Goal: Information Seeking & Learning: Learn about a topic

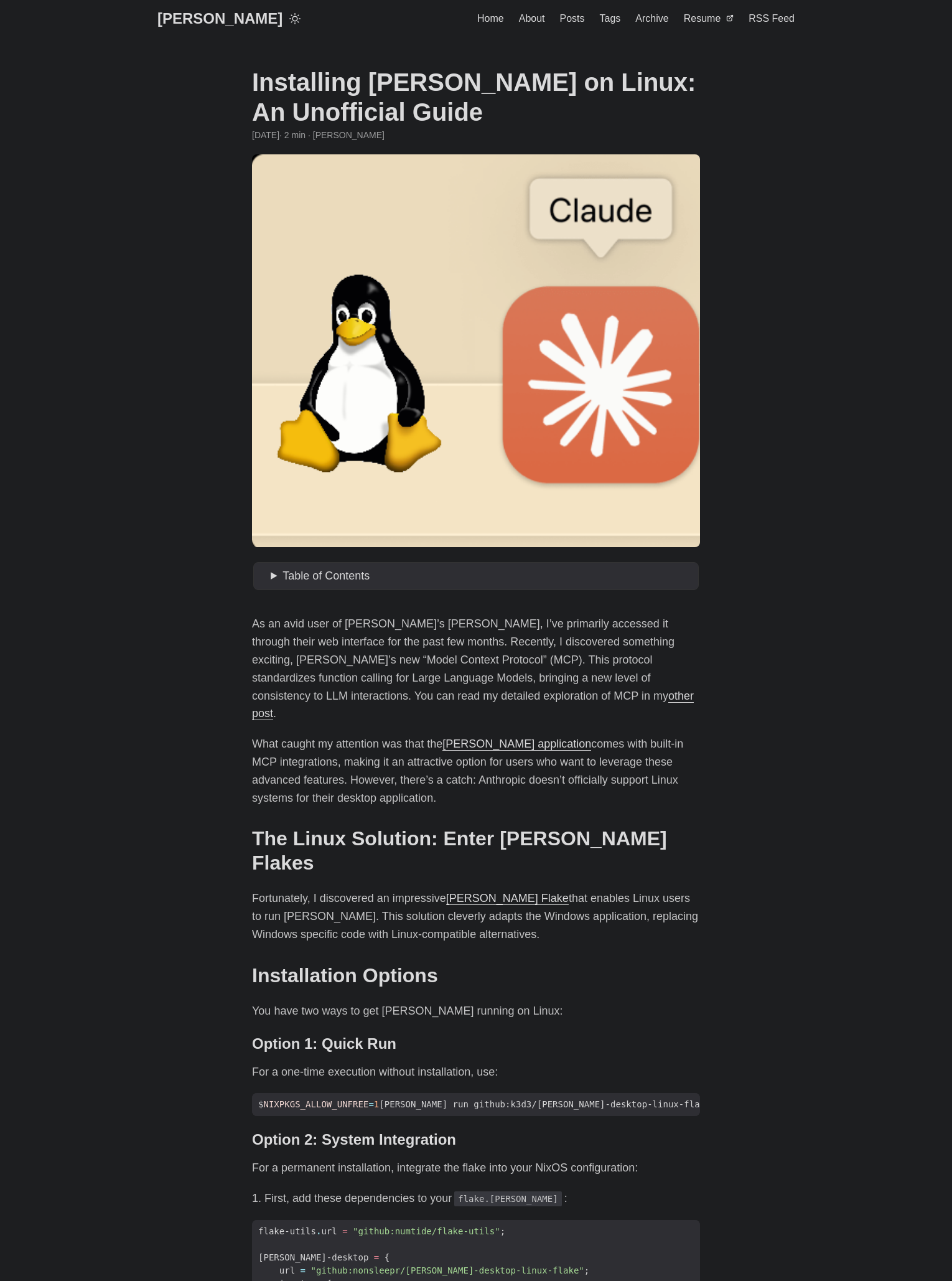
click at [192, 30] on link "[PERSON_NAME]" at bounding box center [220, 19] width 125 height 37
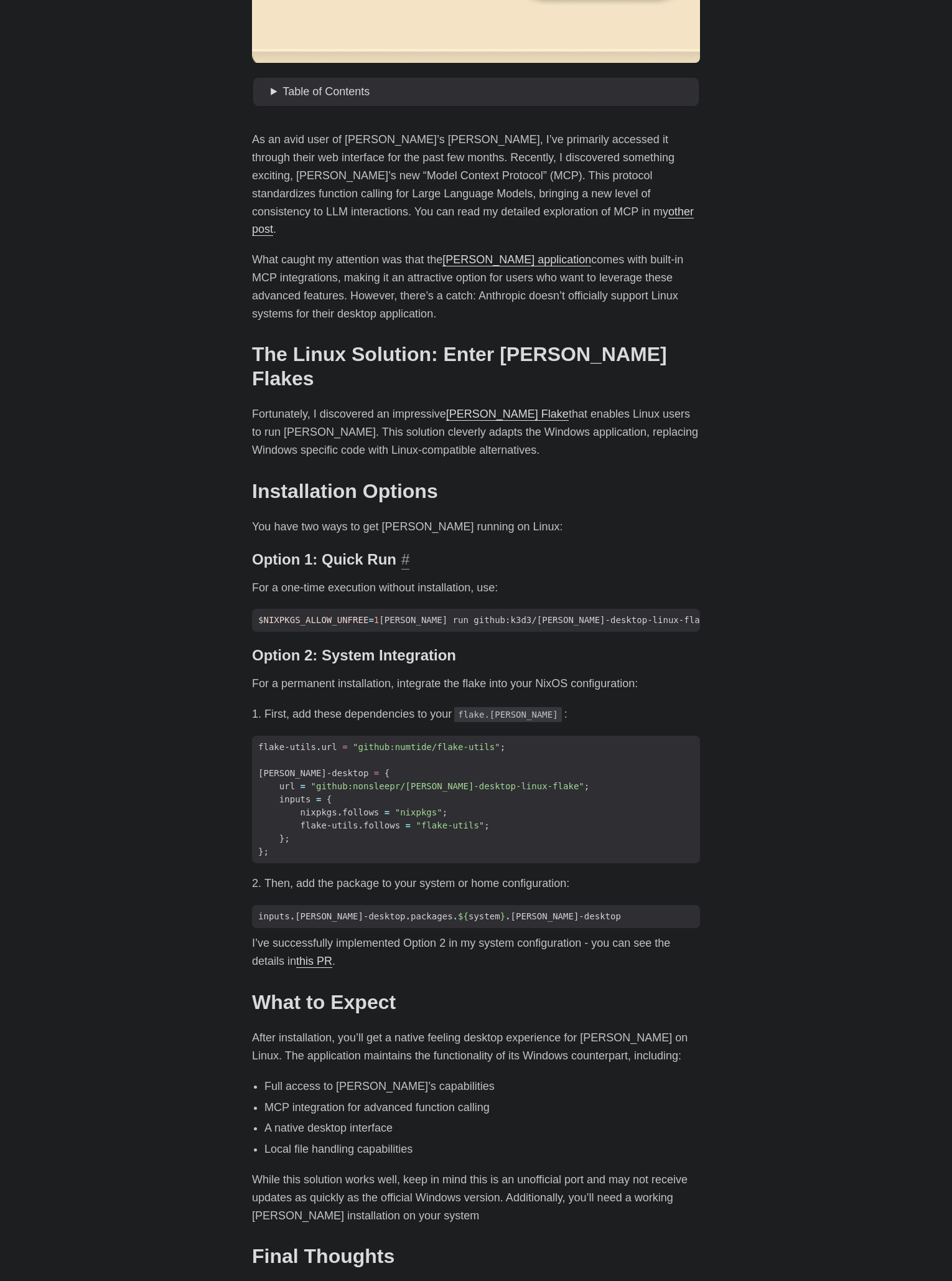
scroll to position [483, 0]
click at [23, 372] on body "Greg Hilston Home About Posts Tags Archive Resume" at bounding box center [476, 722] width 952 height 2411
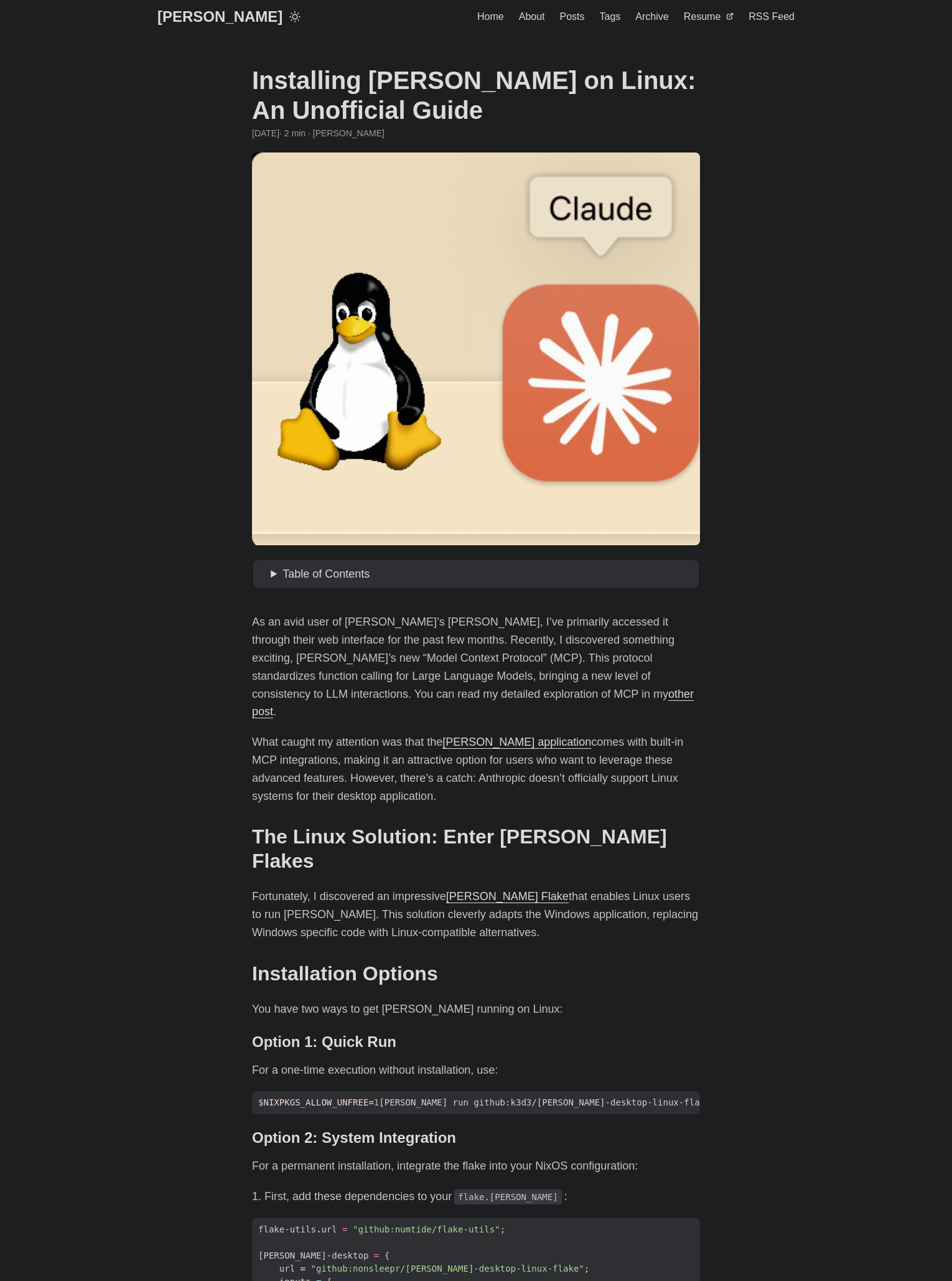
scroll to position [0, 0]
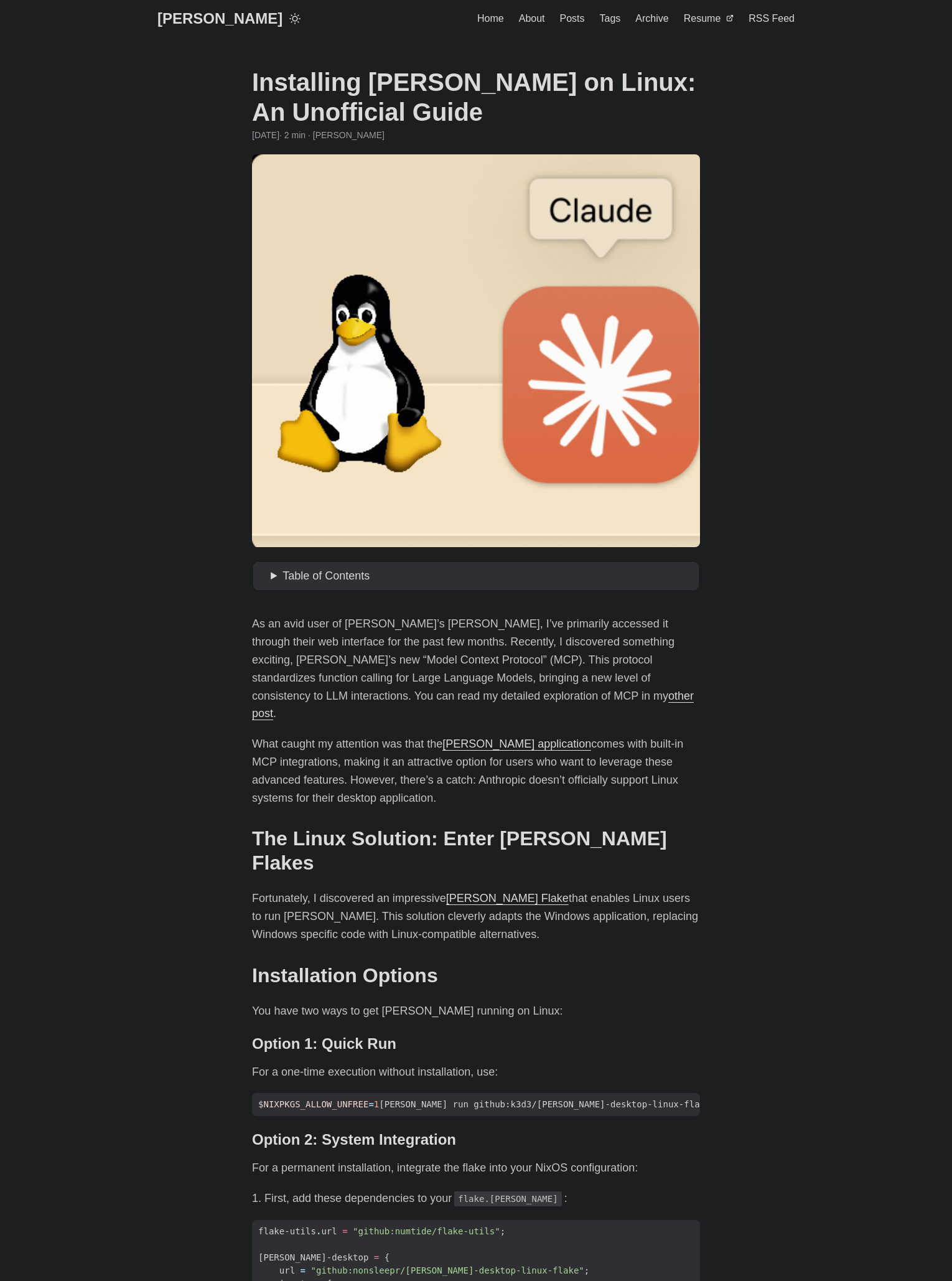
click at [573, 16] on span "Posts" at bounding box center [572, 18] width 25 height 10
click at [185, 21] on link "[PERSON_NAME]" at bounding box center [220, 19] width 125 height 37
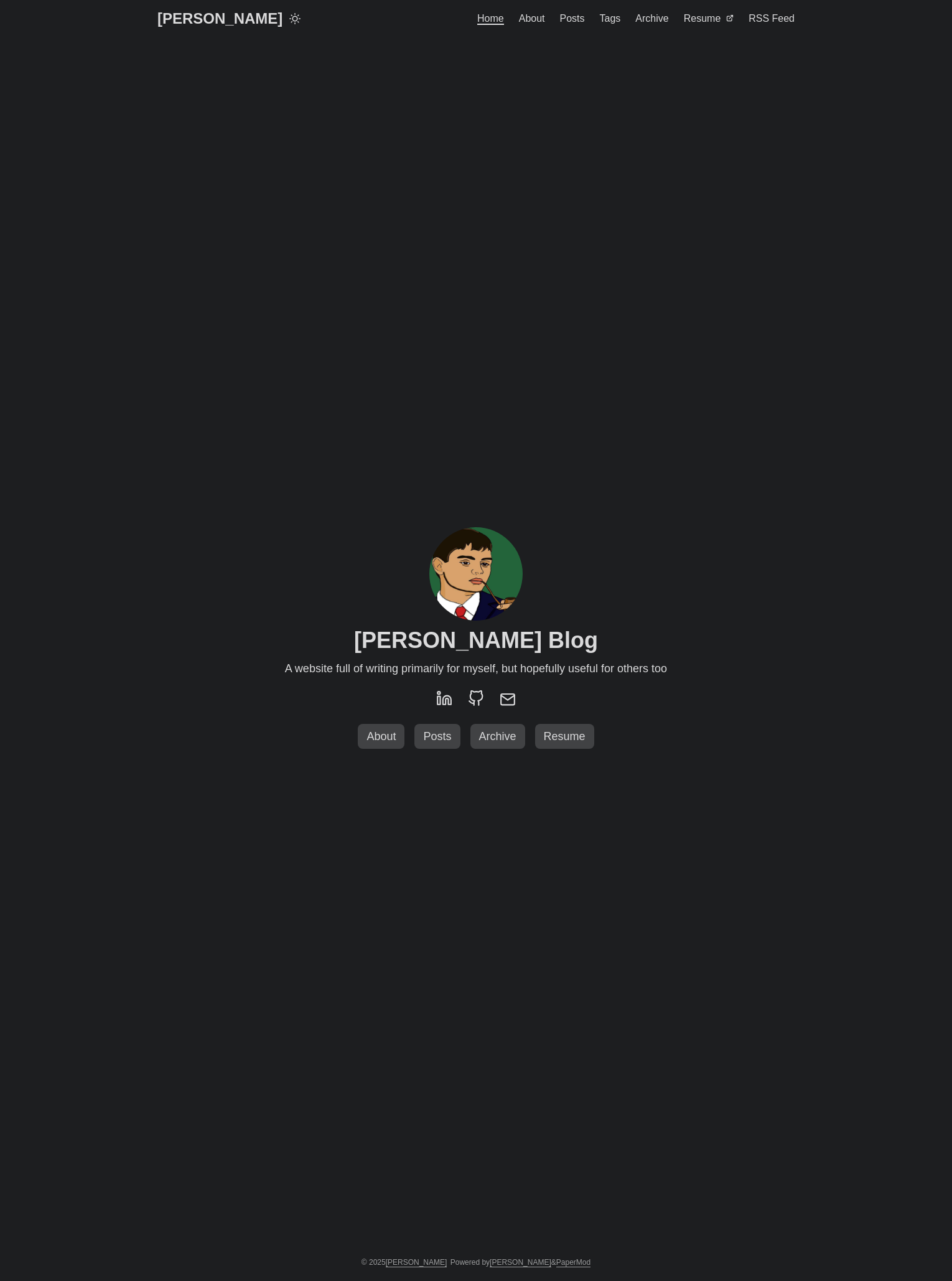
click at [579, 24] on span "Posts" at bounding box center [572, 18] width 25 height 10
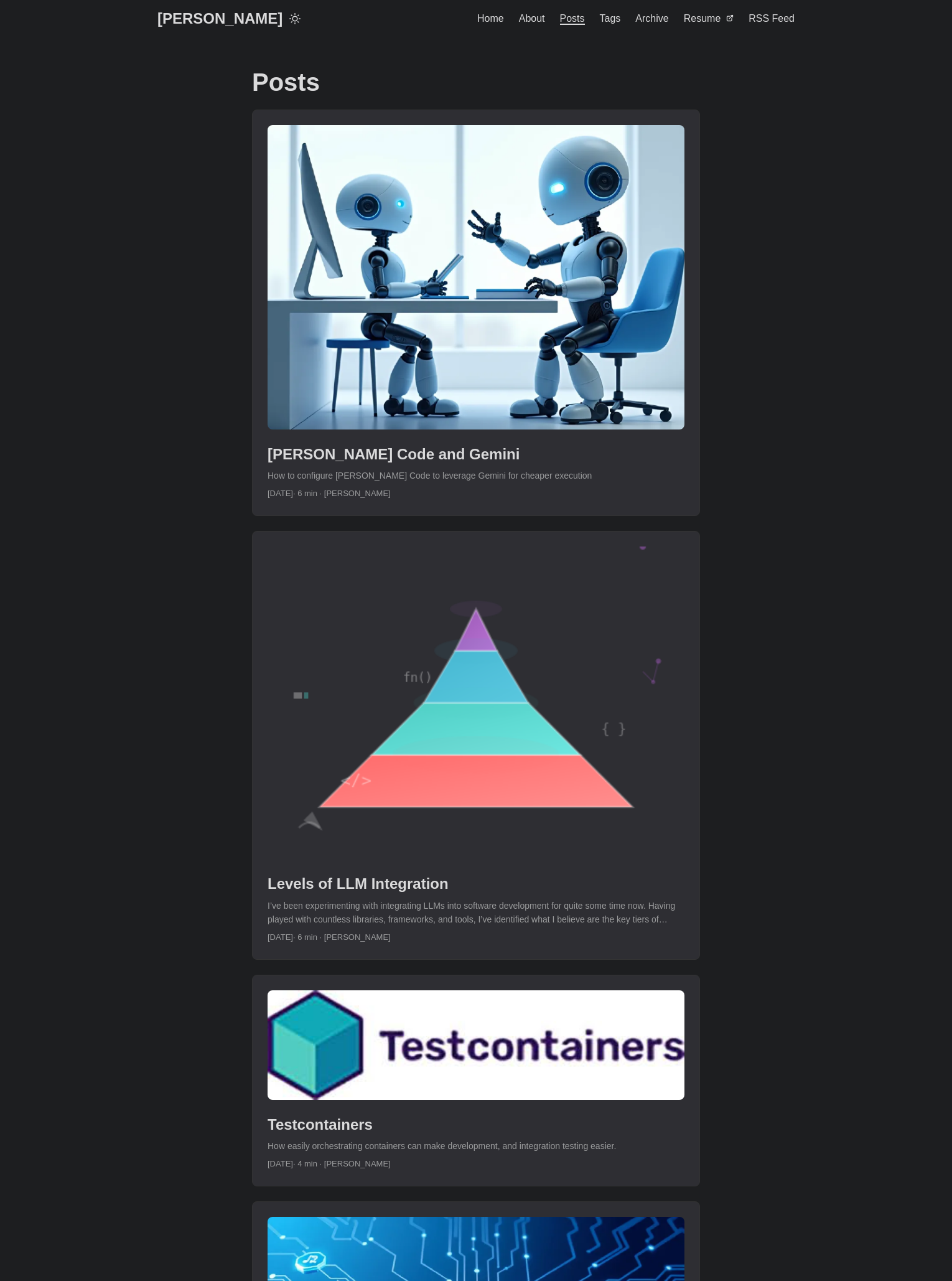
click at [545, 26] on link "About" at bounding box center [532, 19] width 26 height 37
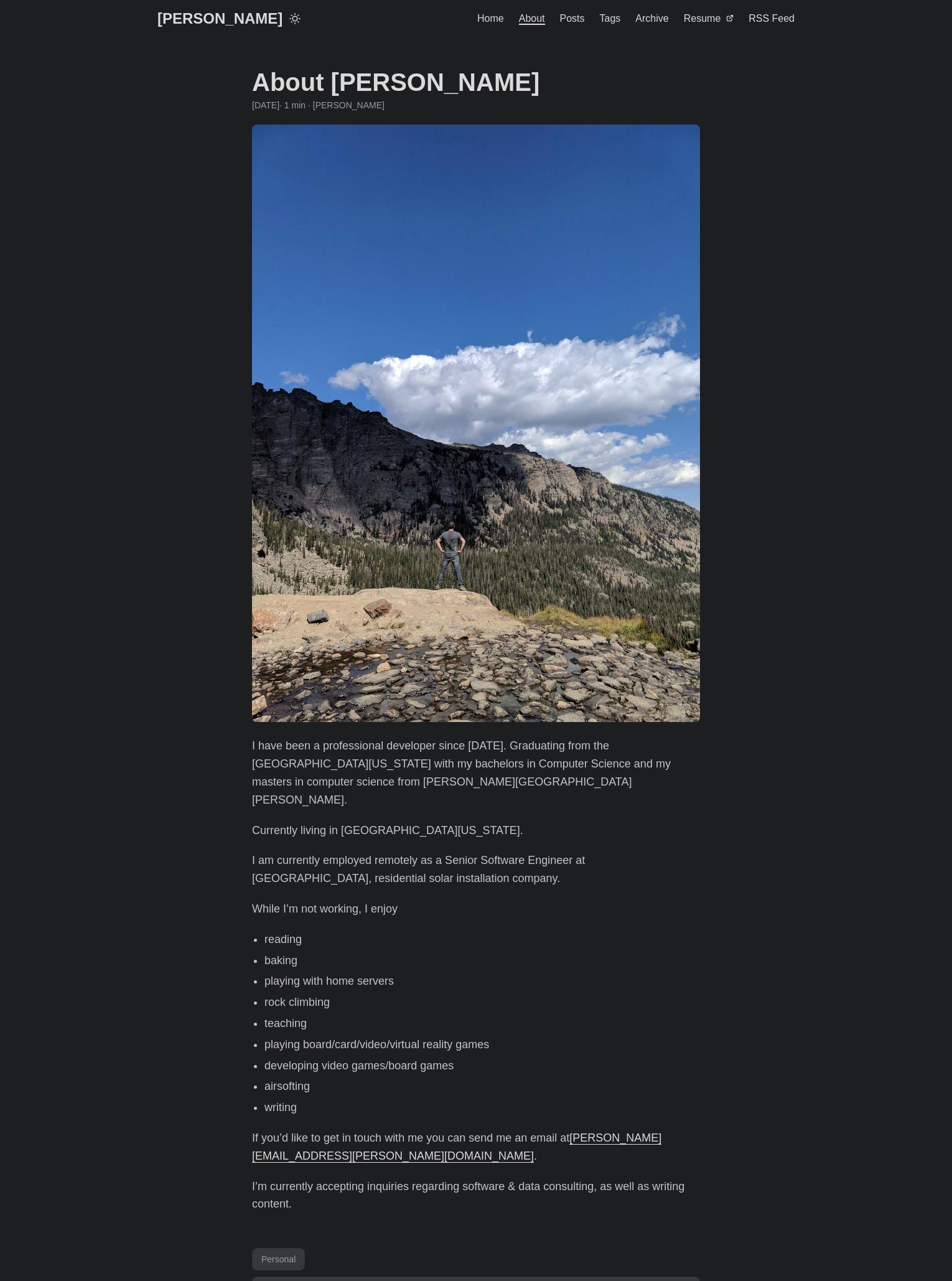
click at [209, 15] on link "[PERSON_NAME]" at bounding box center [220, 19] width 125 height 37
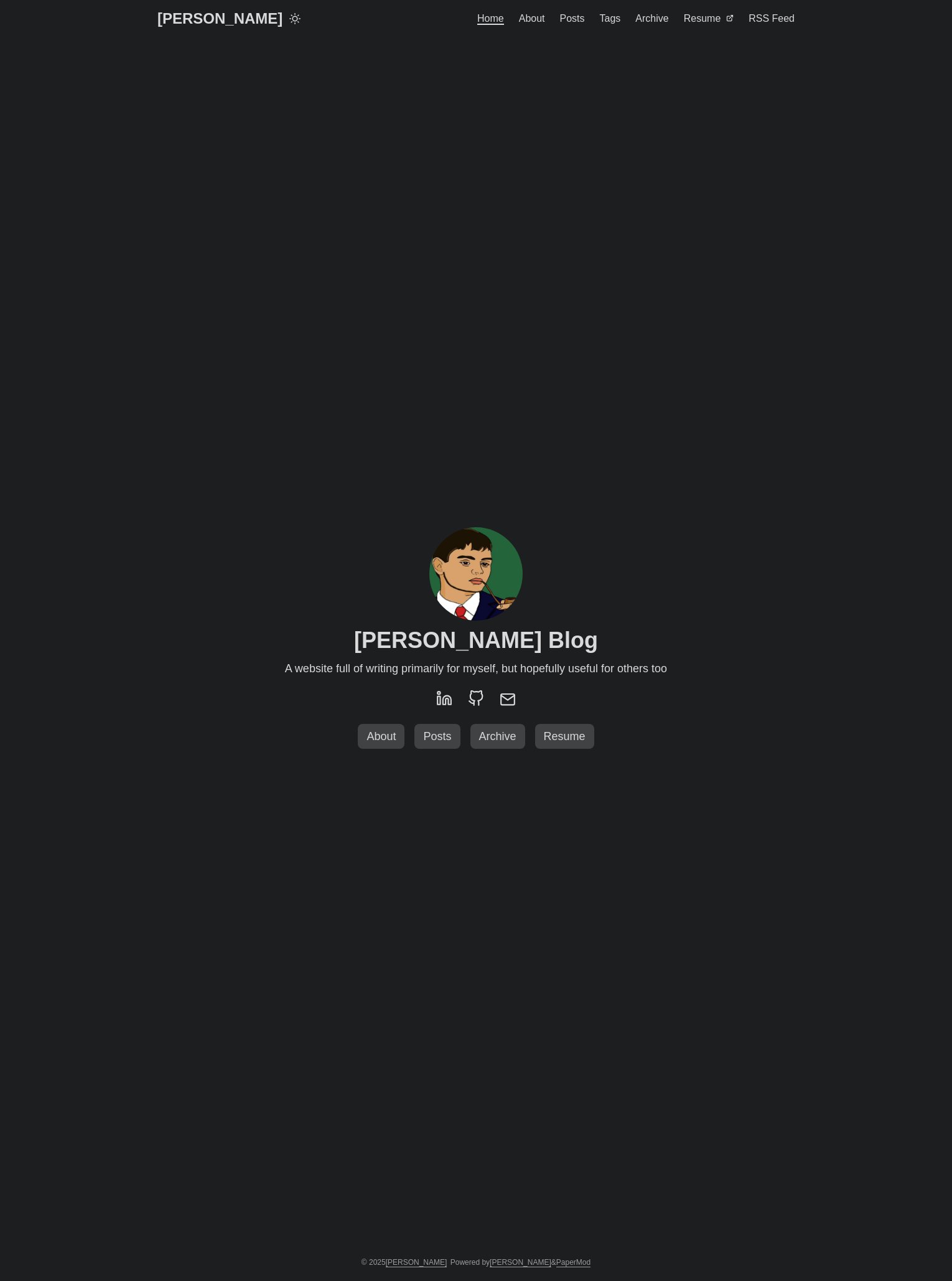
click at [438, 747] on link "Posts" at bounding box center [437, 737] width 46 height 26
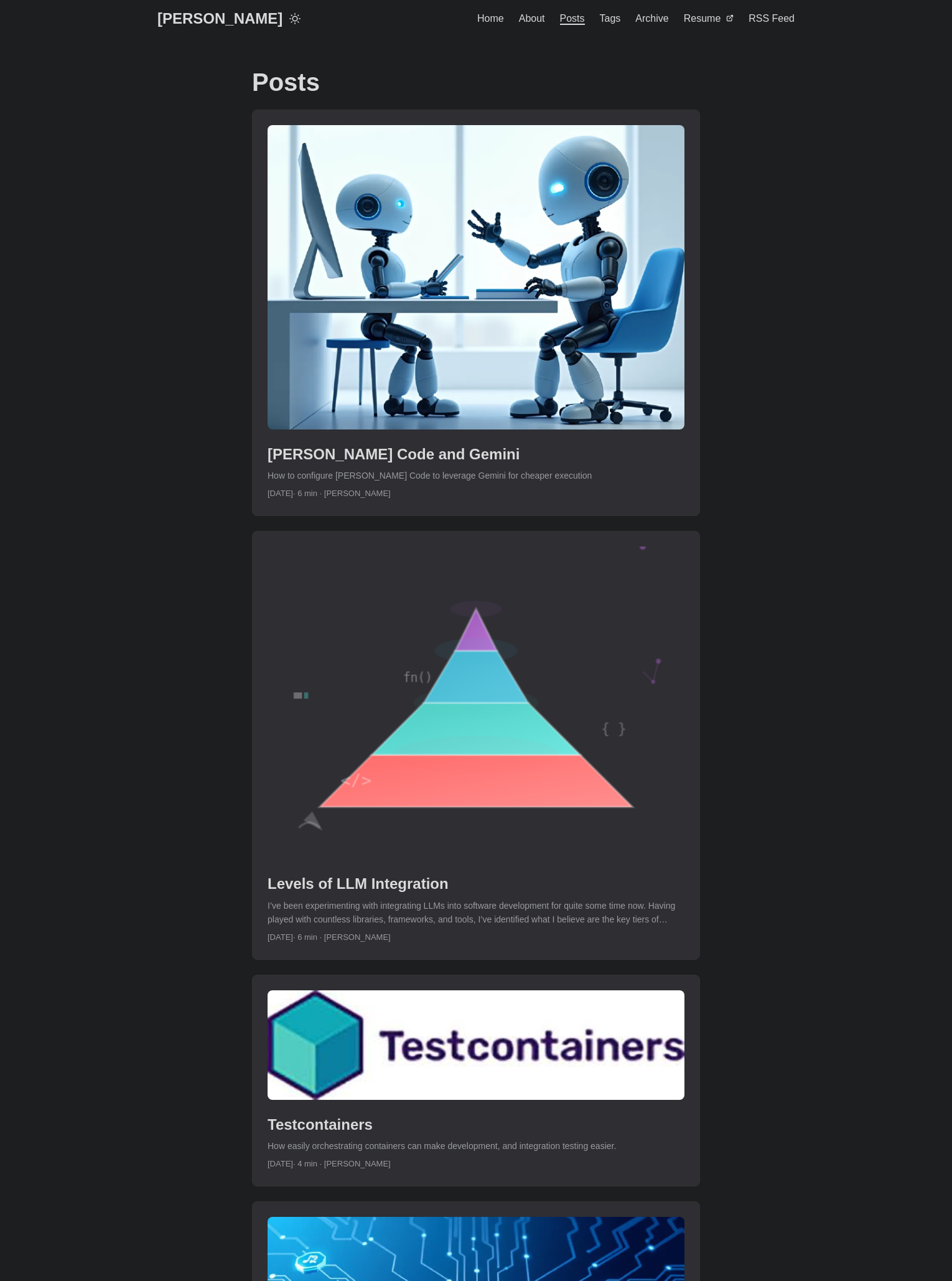
click at [354, 438] on link "post link to Claude Code and Gemini" at bounding box center [476, 313] width 447 height 405
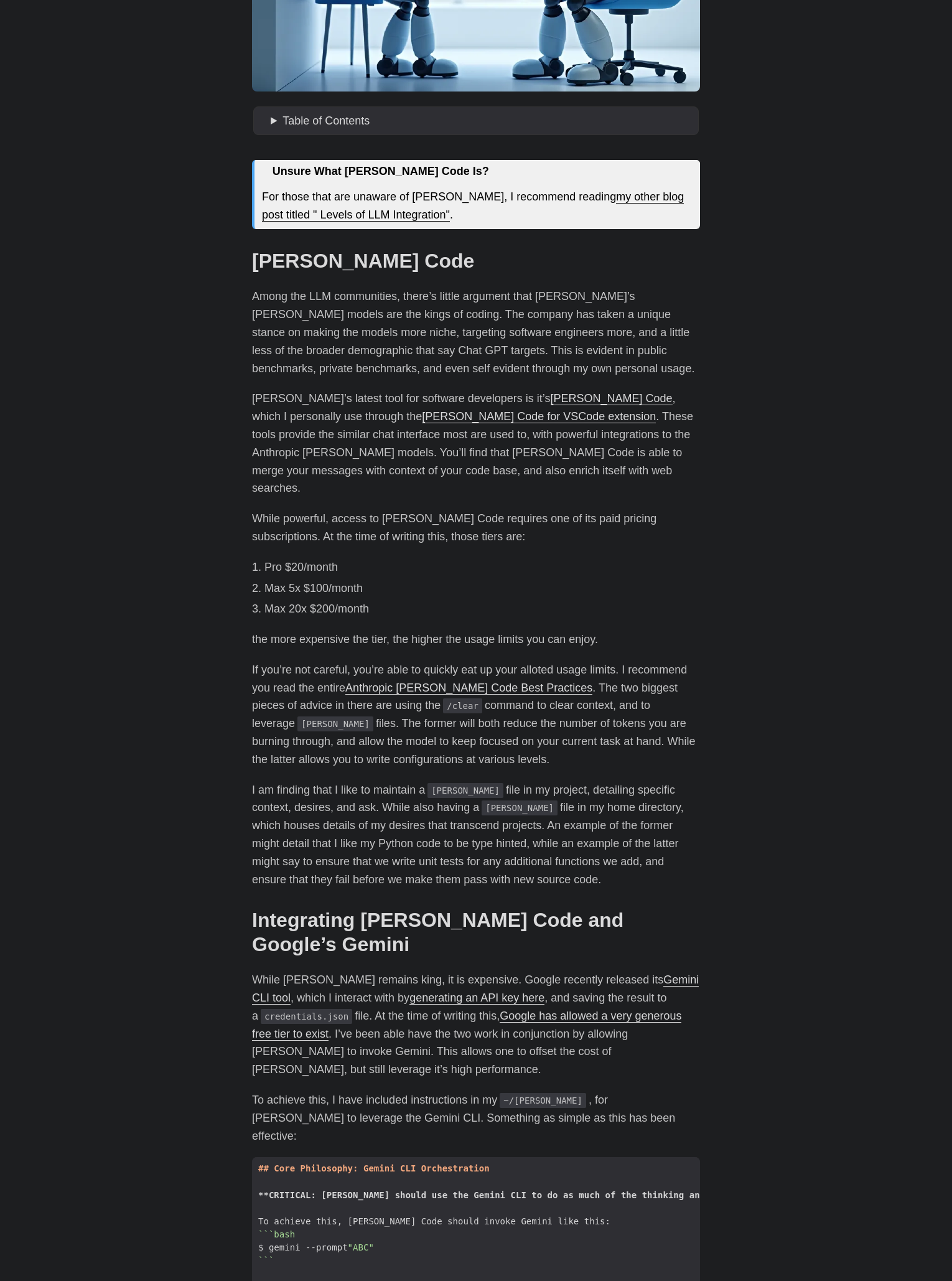
scroll to position [394, 0]
